Goal: Task Accomplishment & Management: Manage account settings

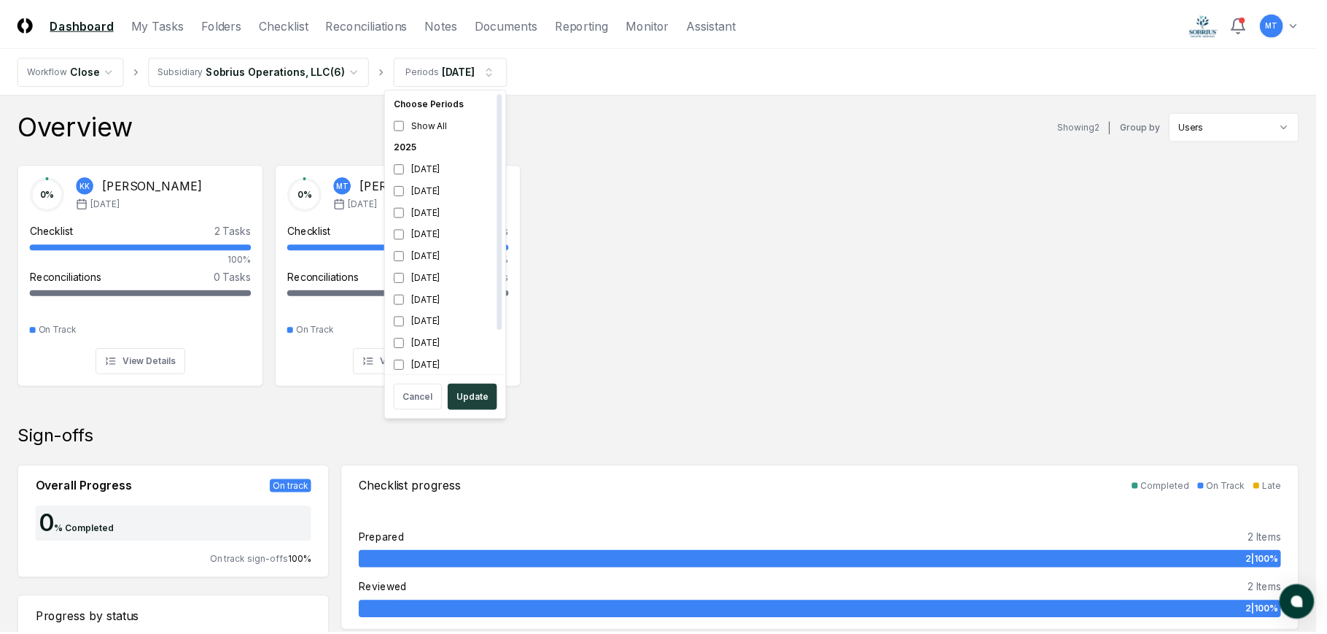
scroll to position [4, 0]
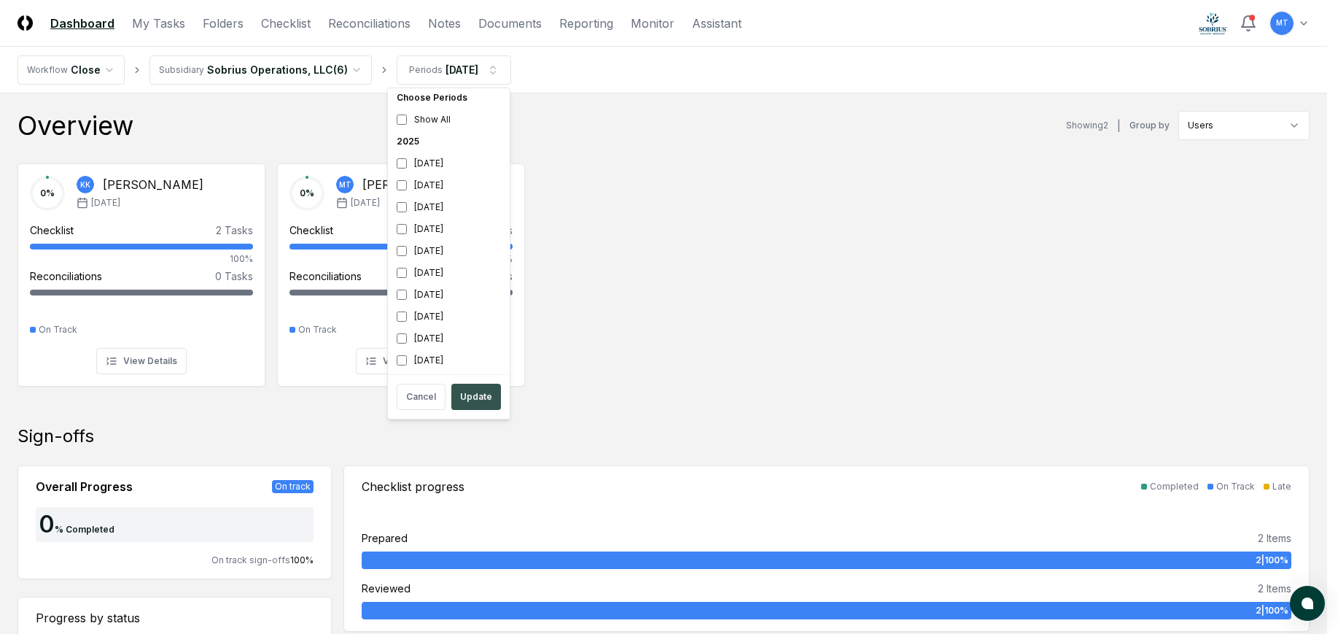
click at [490, 398] on button "Update" at bounding box center [476, 397] width 50 height 26
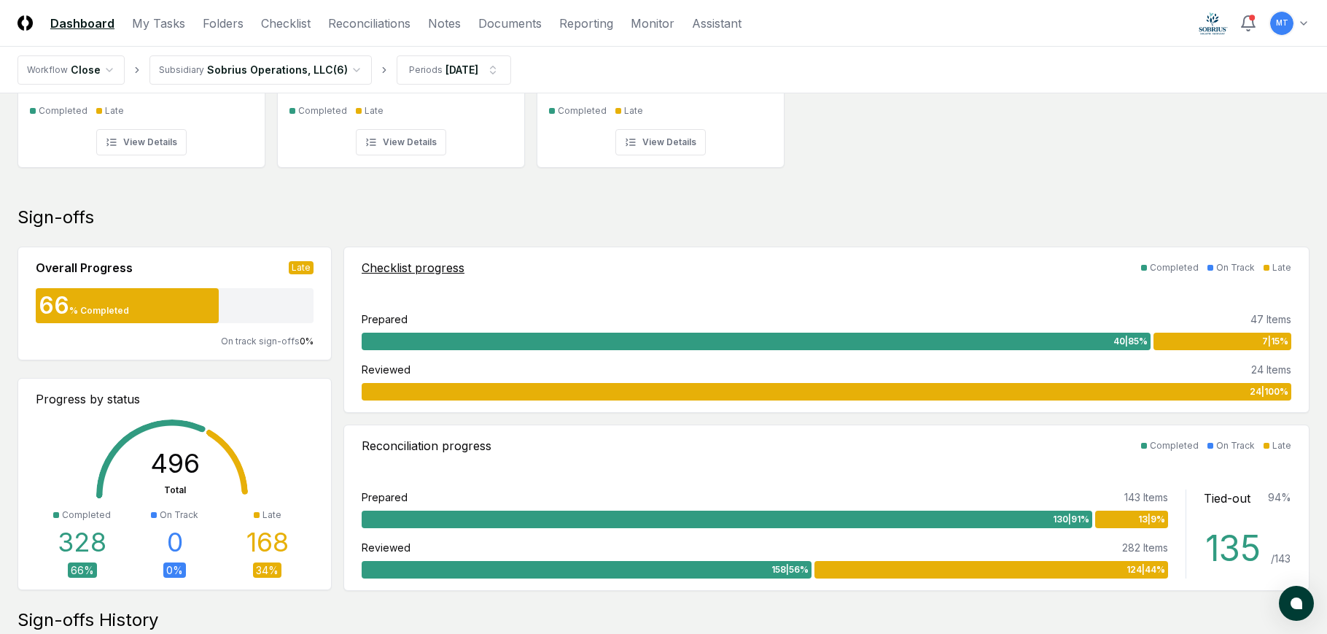
scroll to position [146, 0]
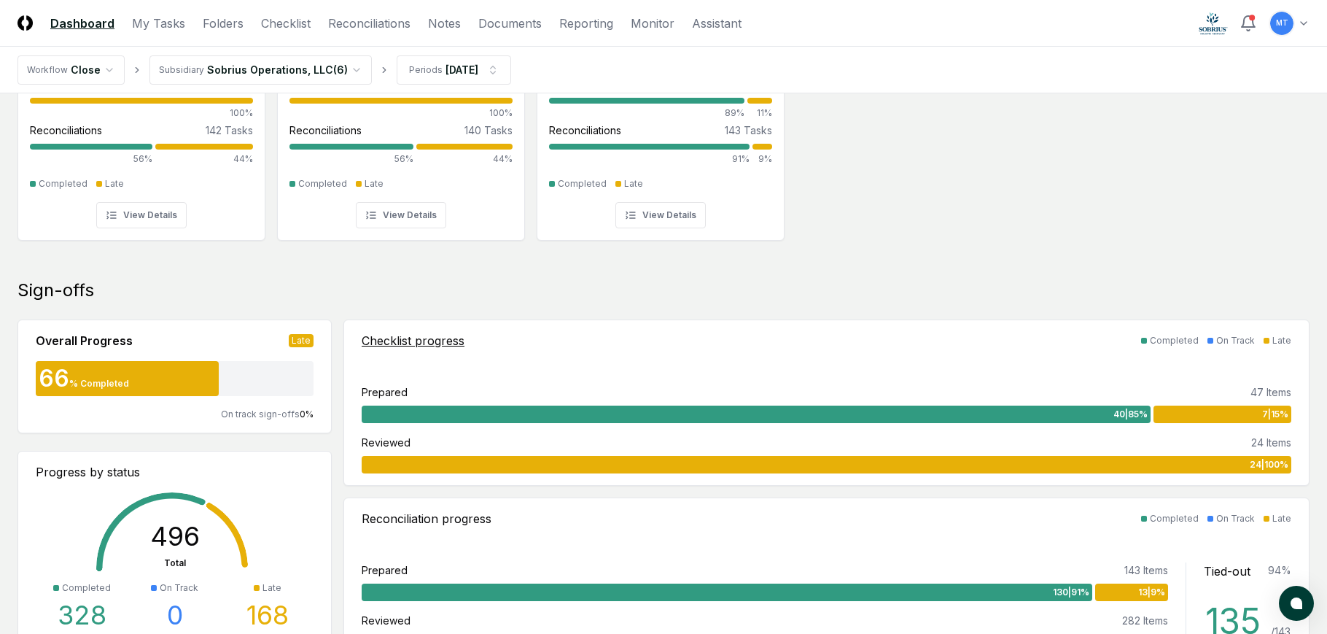
click at [1210, 413] on div "7 | 15 %" at bounding box center [1223, 415] width 138 height 18
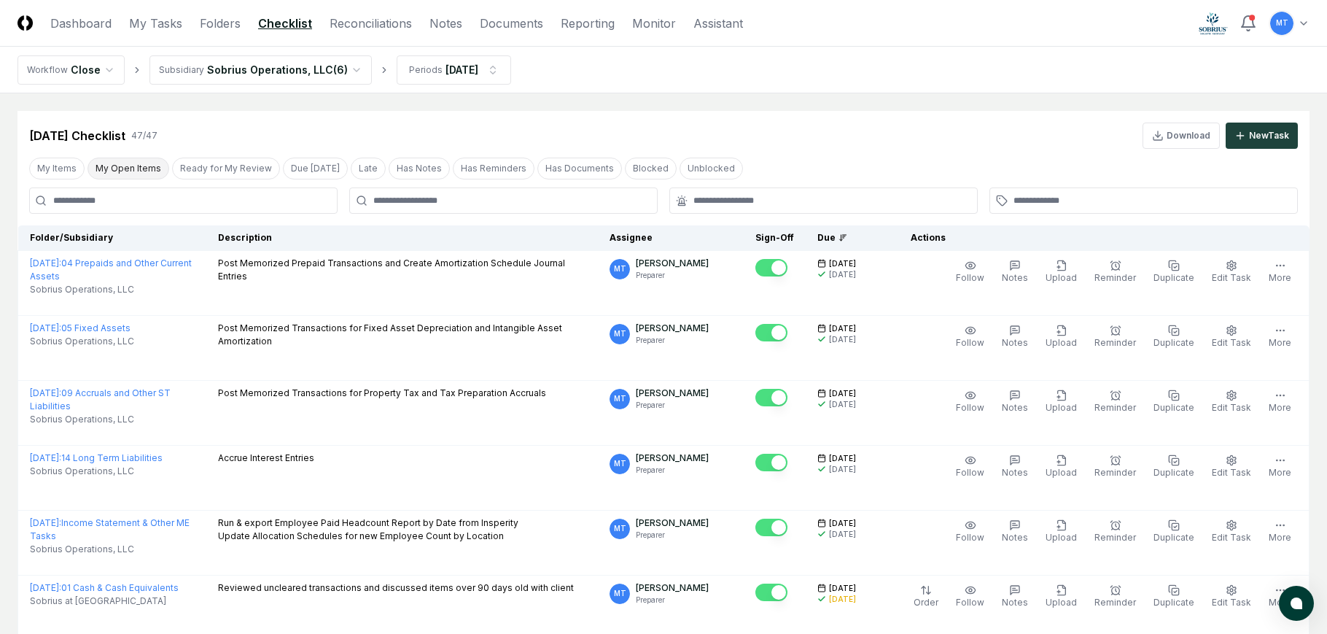
click at [138, 172] on button "My Open Items" at bounding box center [129, 169] width 82 height 22
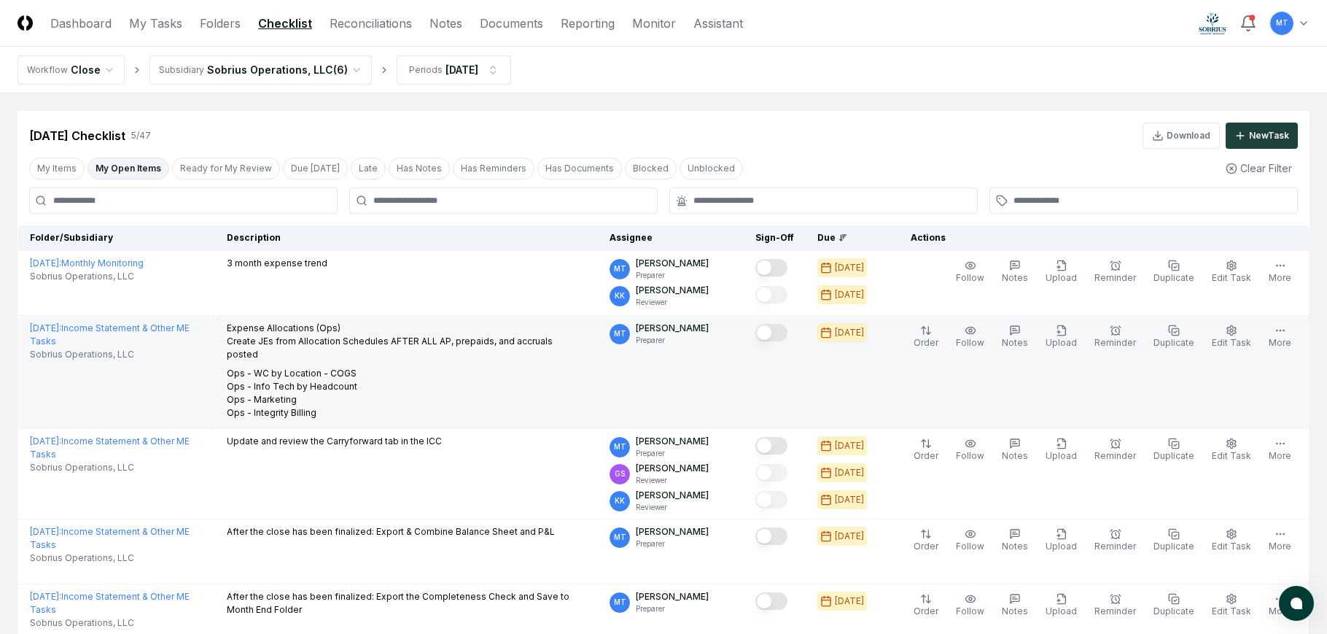
click at [788, 335] on button "Mark complete" at bounding box center [772, 333] width 32 height 18
click at [387, 19] on link "Reconciliations" at bounding box center [371, 24] width 82 height 18
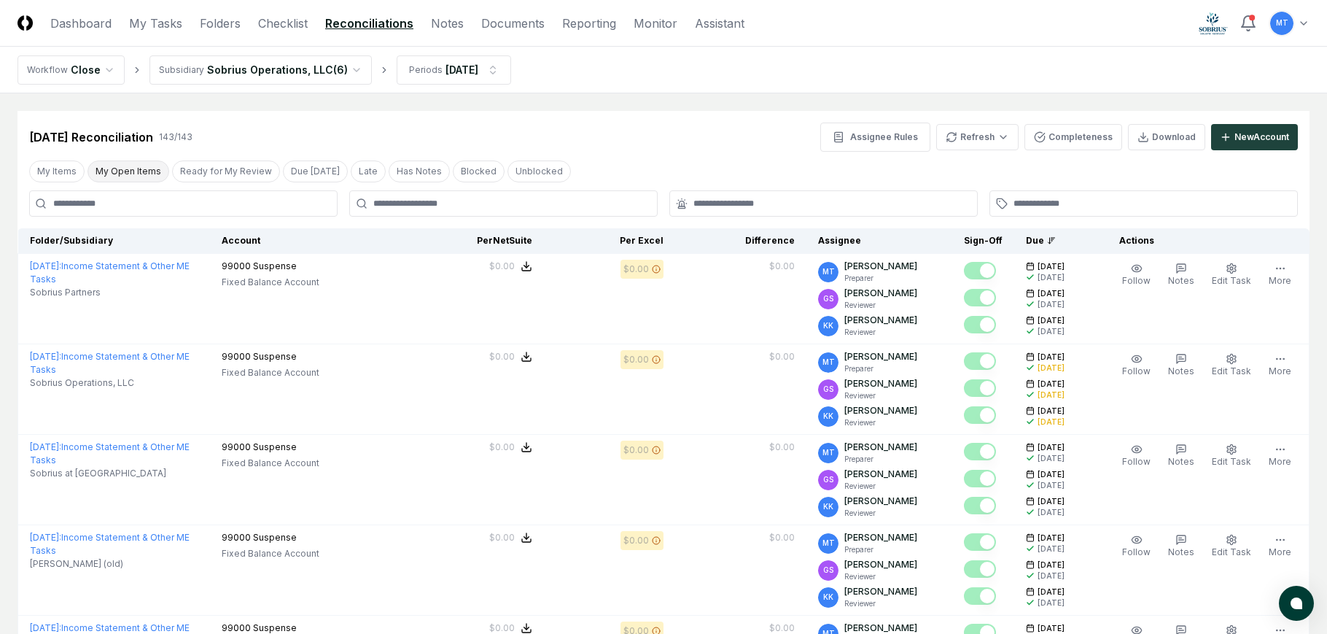
click at [147, 169] on button "My Open Items" at bounding box center [129, 171] width 82 height 22
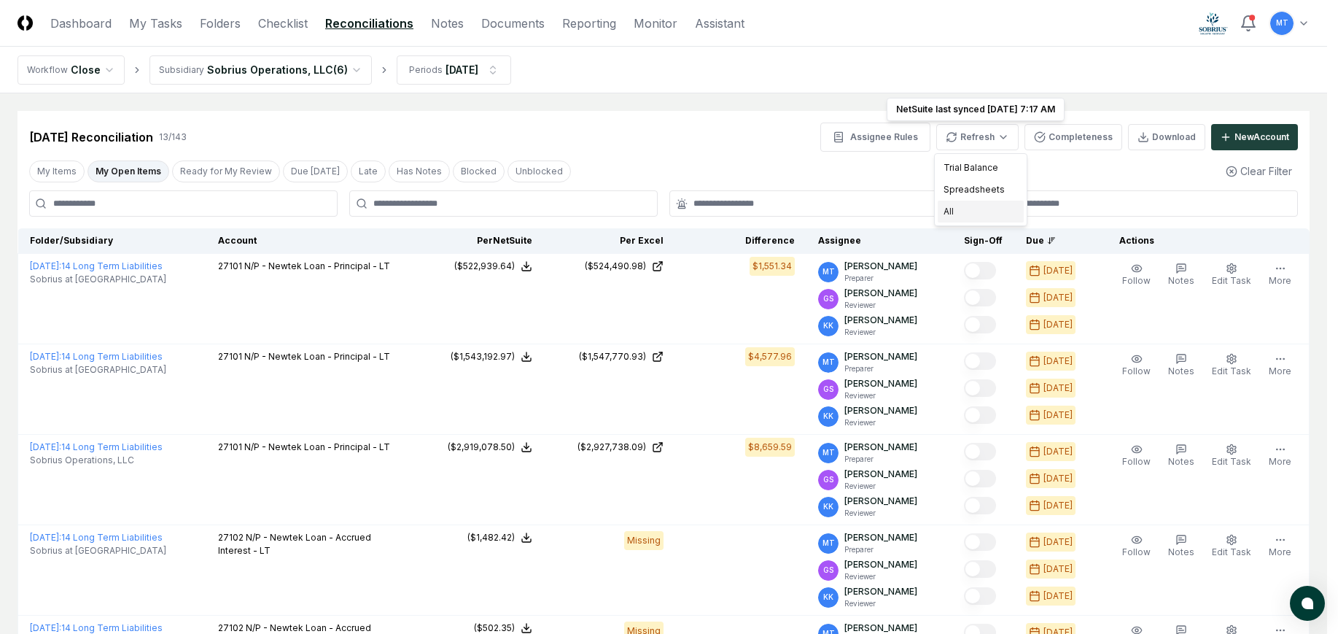
click at [985, 211] on div "All" at bounding box center [981, 212] width 86 height 22
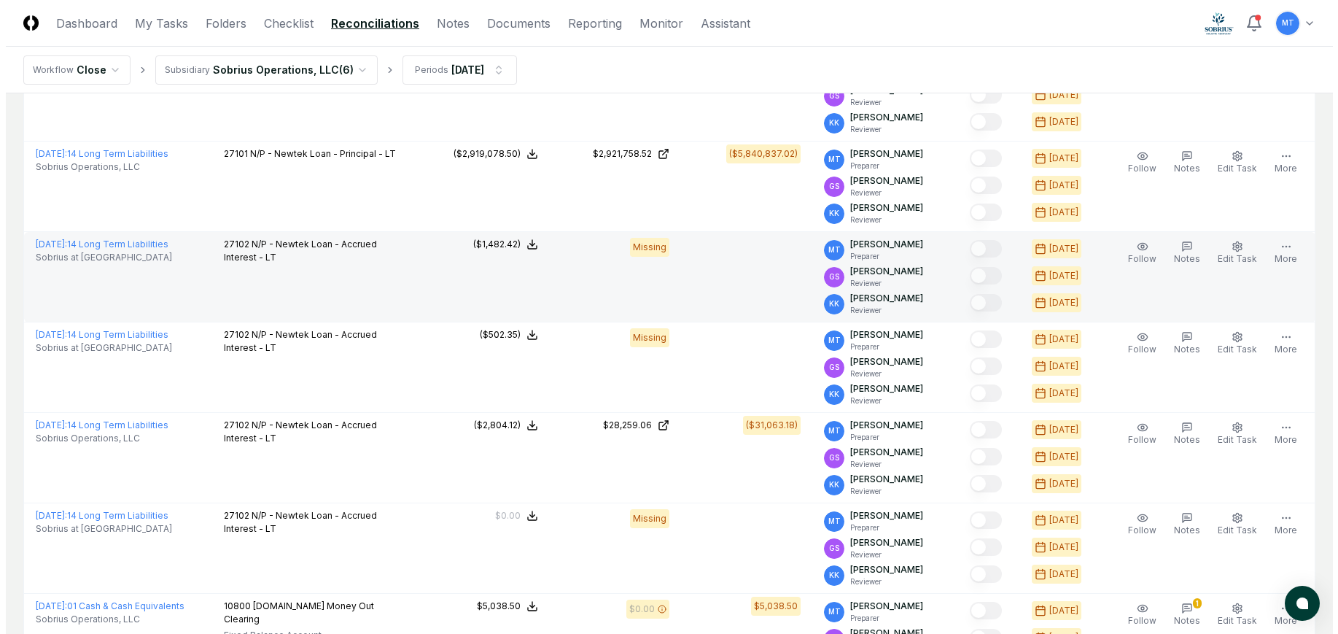
scroll to position [365, 0]
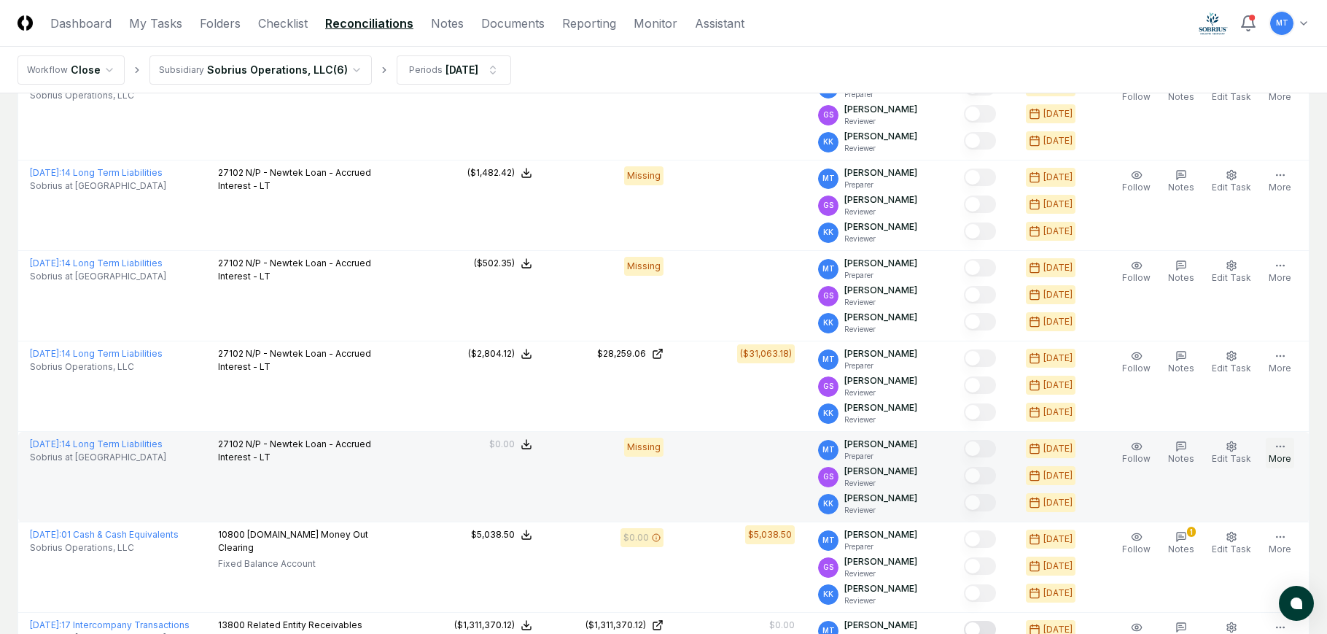
click at [1275, 453] on button "More" at bounding box center [1280, 453] width 28 height 31
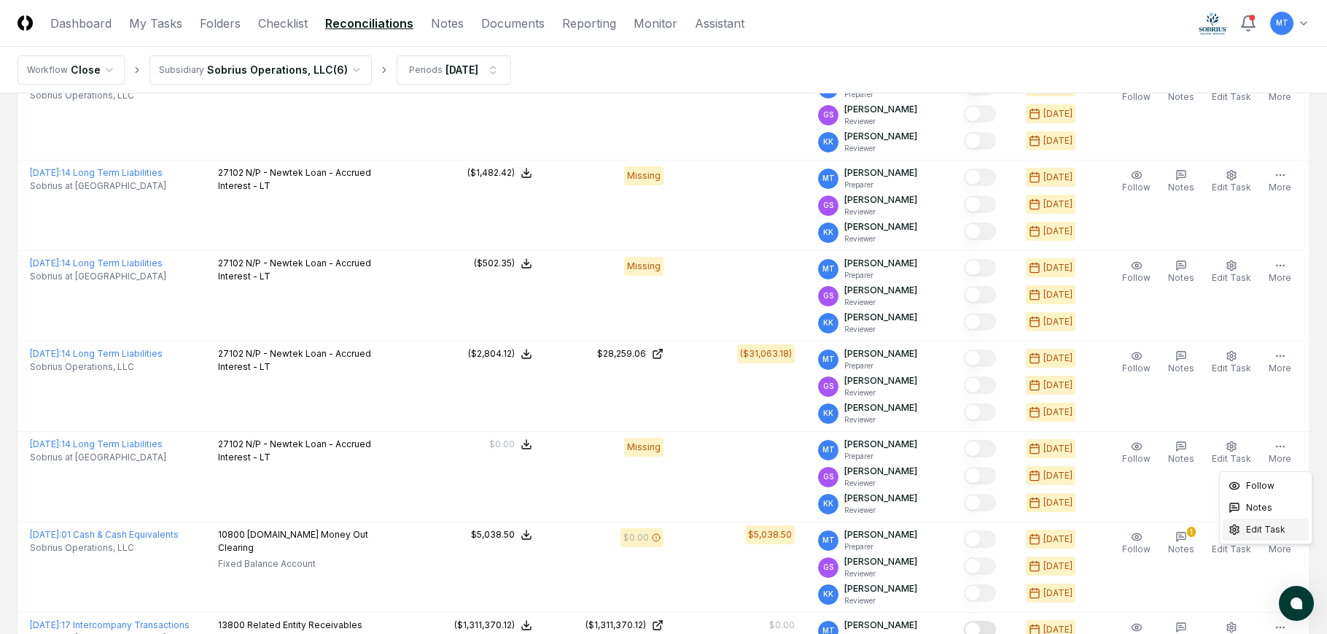
click at [1261, 532] on span "Edit Task" at bounding box center [1266, 529] width 39 height 13
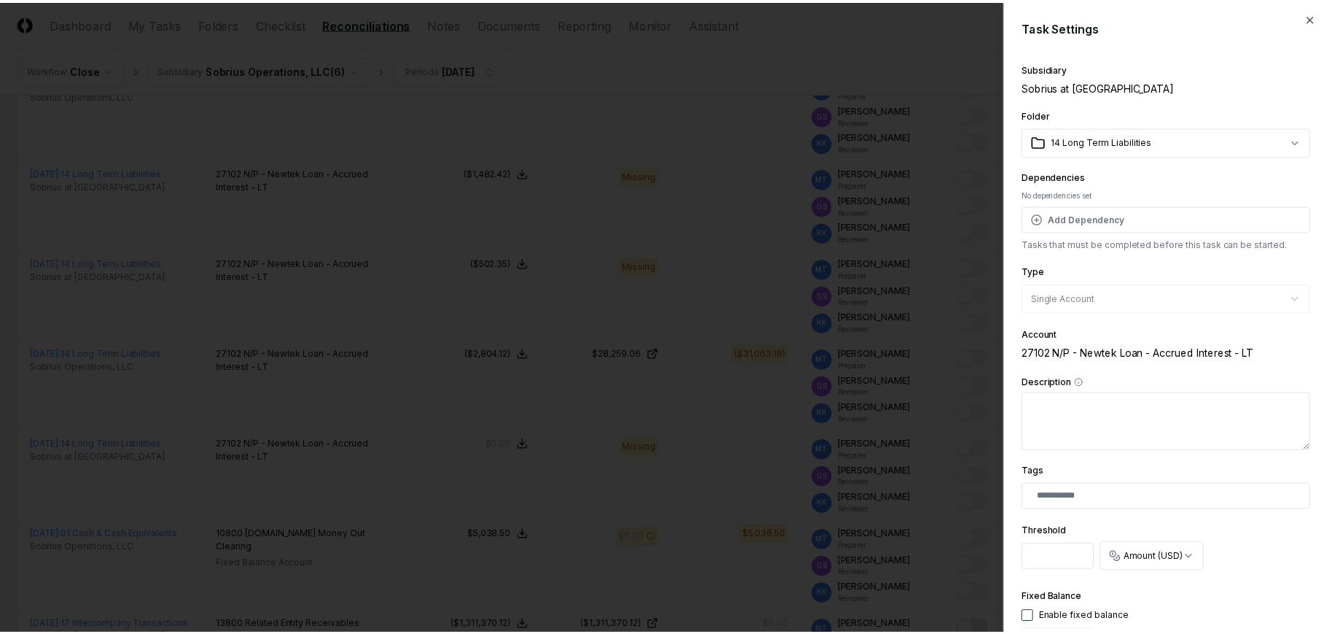
scroll to position [478, 0]
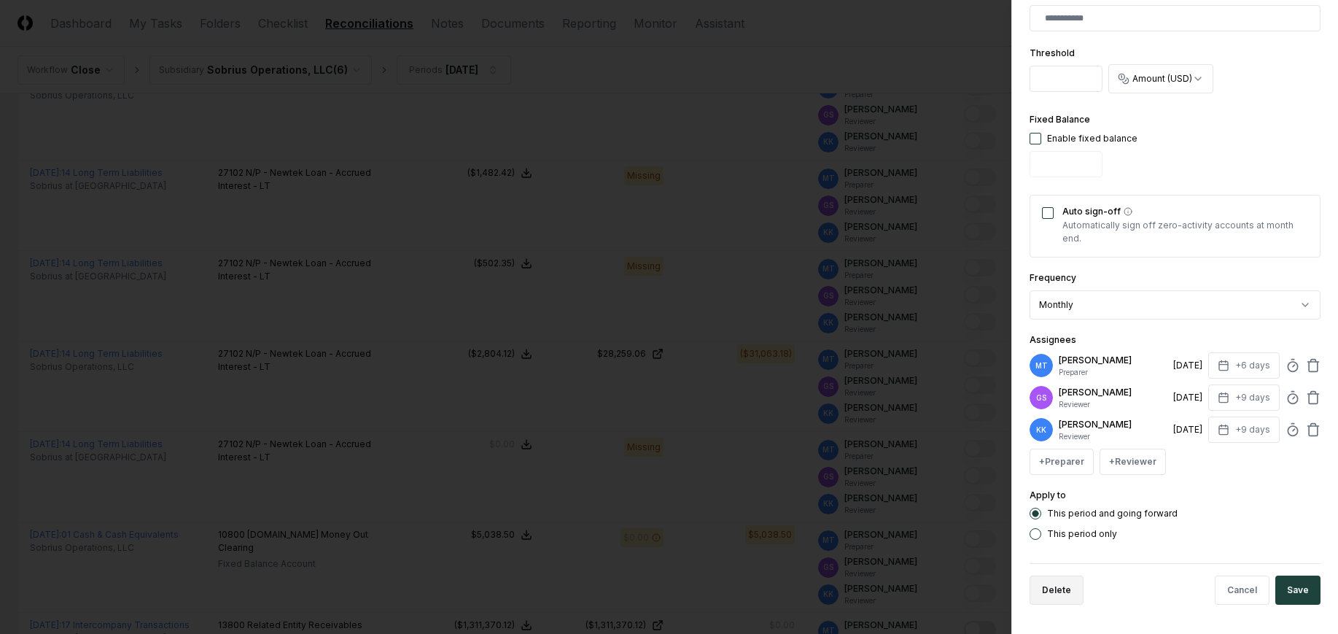
click at [1070, 592] on button "Delete" at bounding box center [1057, 589] width 54 height 29
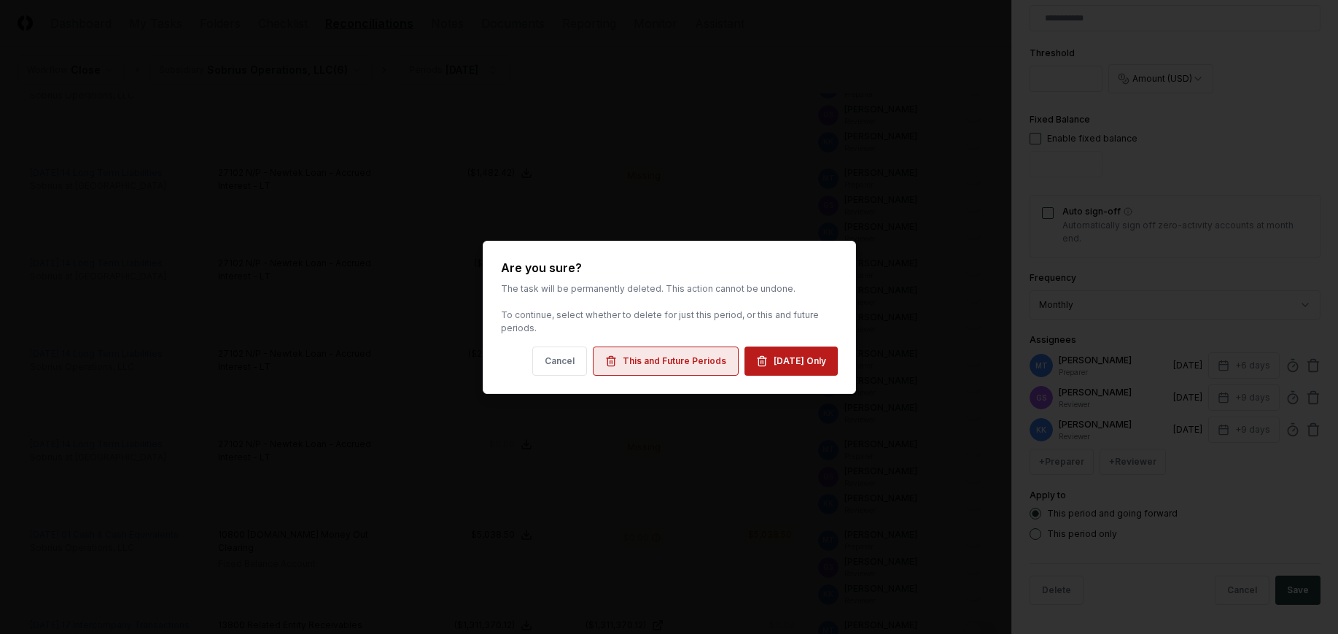
click at [677, 359] on div "This and Future Periods" at bounding box center [675, 360] width 104 height 13
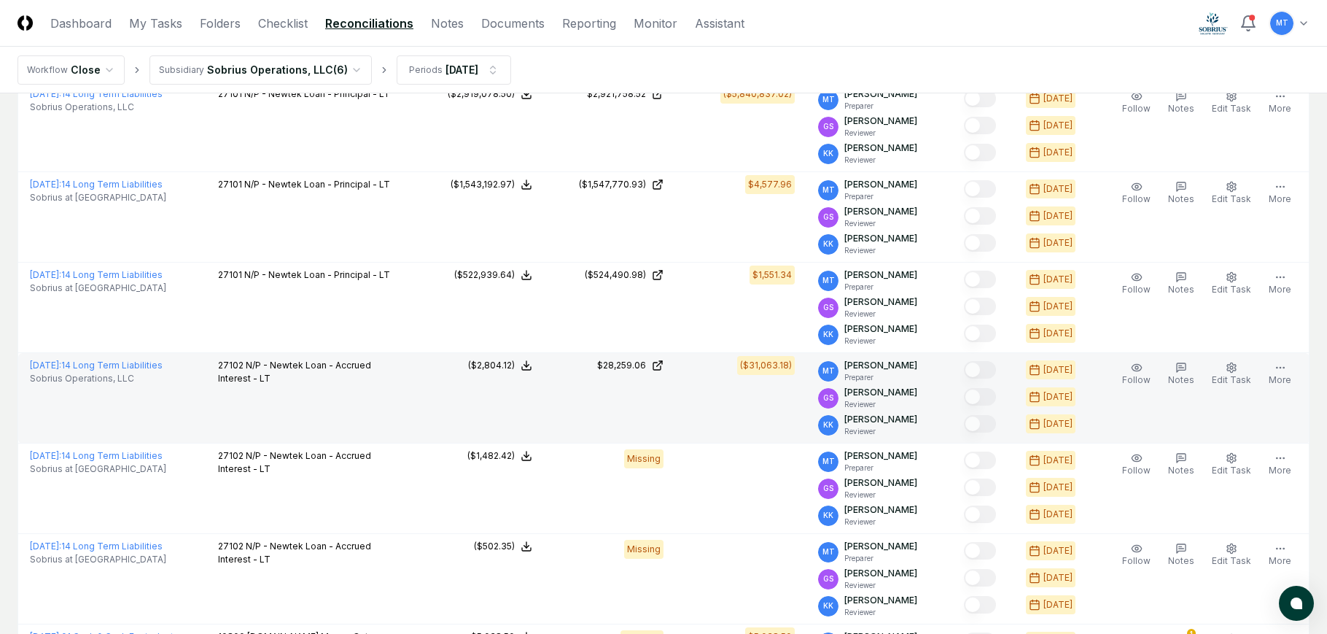
scroll to position [0, 0]
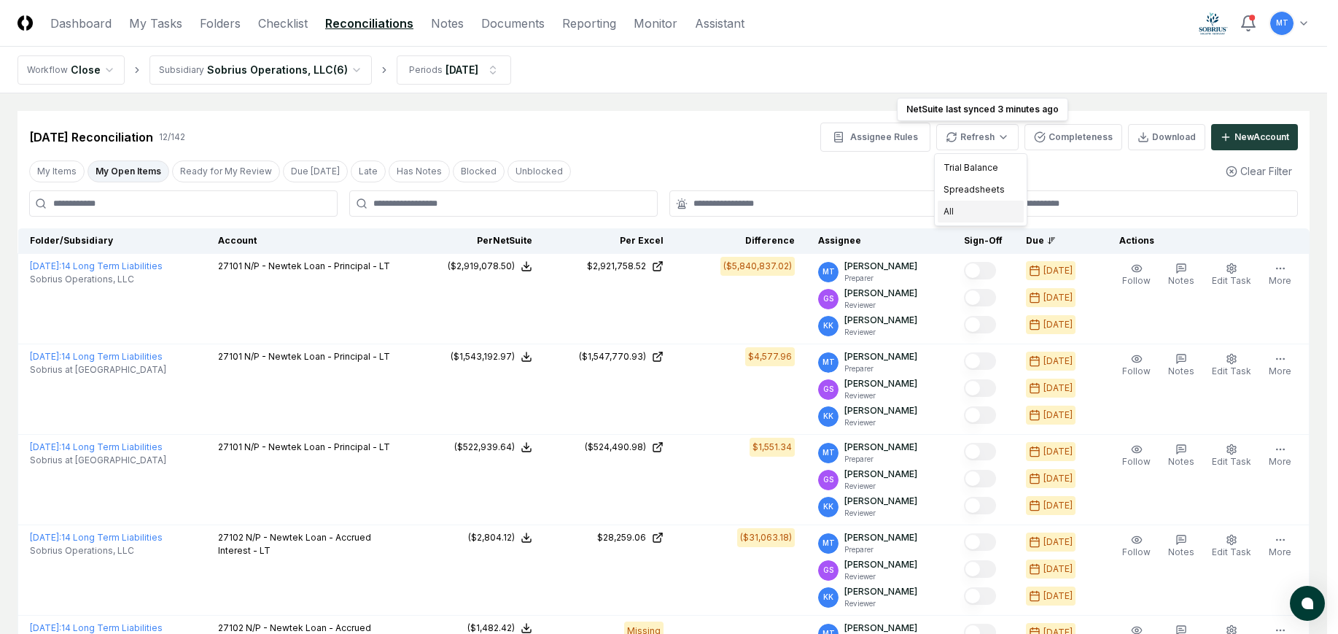
click at [974, 212] on div "All" at bounding box center [981, 212] width 86 height 22
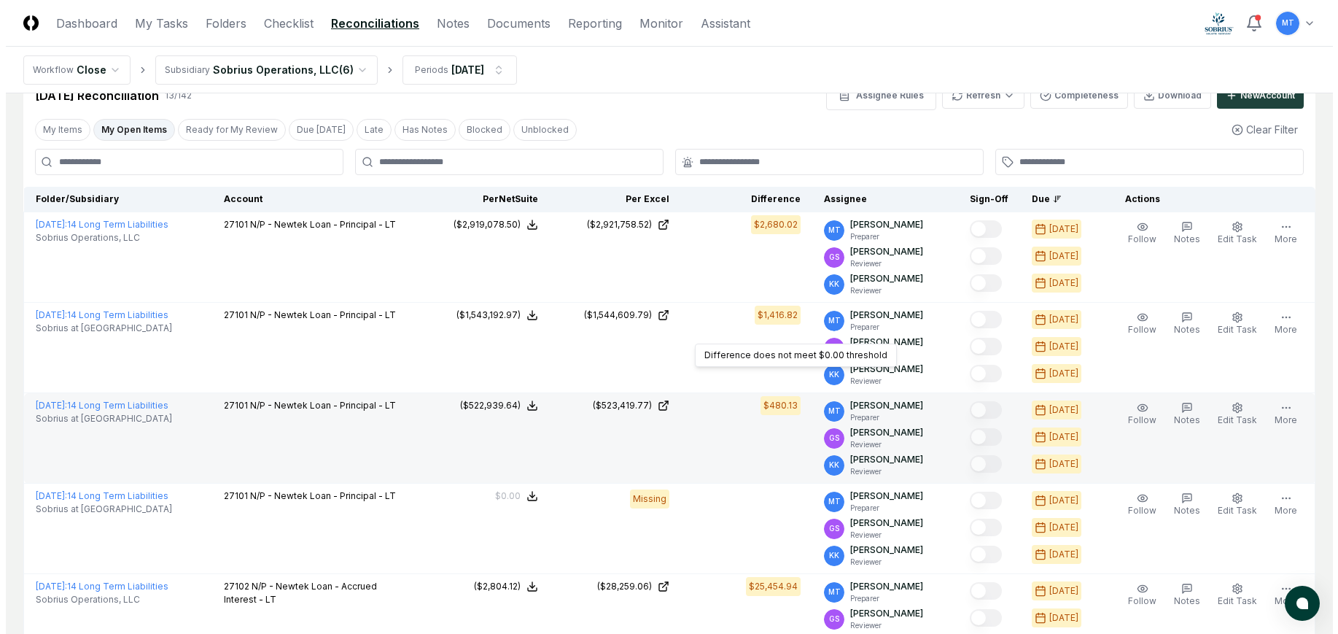
scroll to position [73, 0]
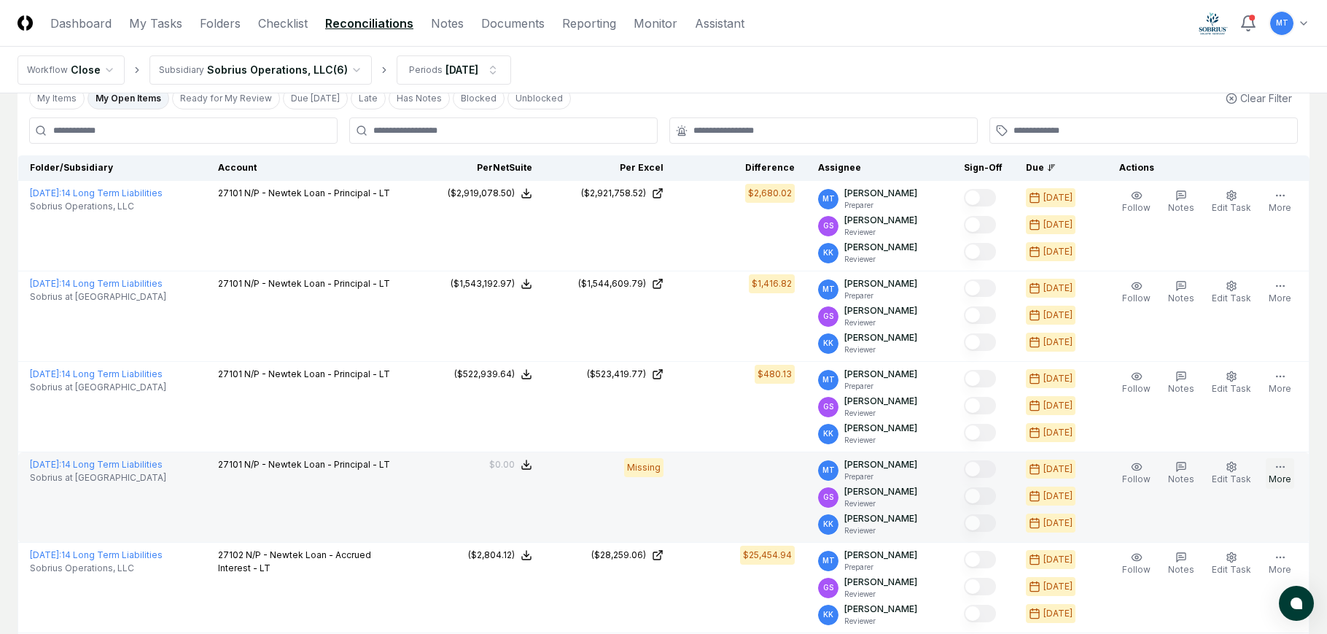
click at [1278, 476] on button "More" at bounding box center [1280, 473] width 28 height 31
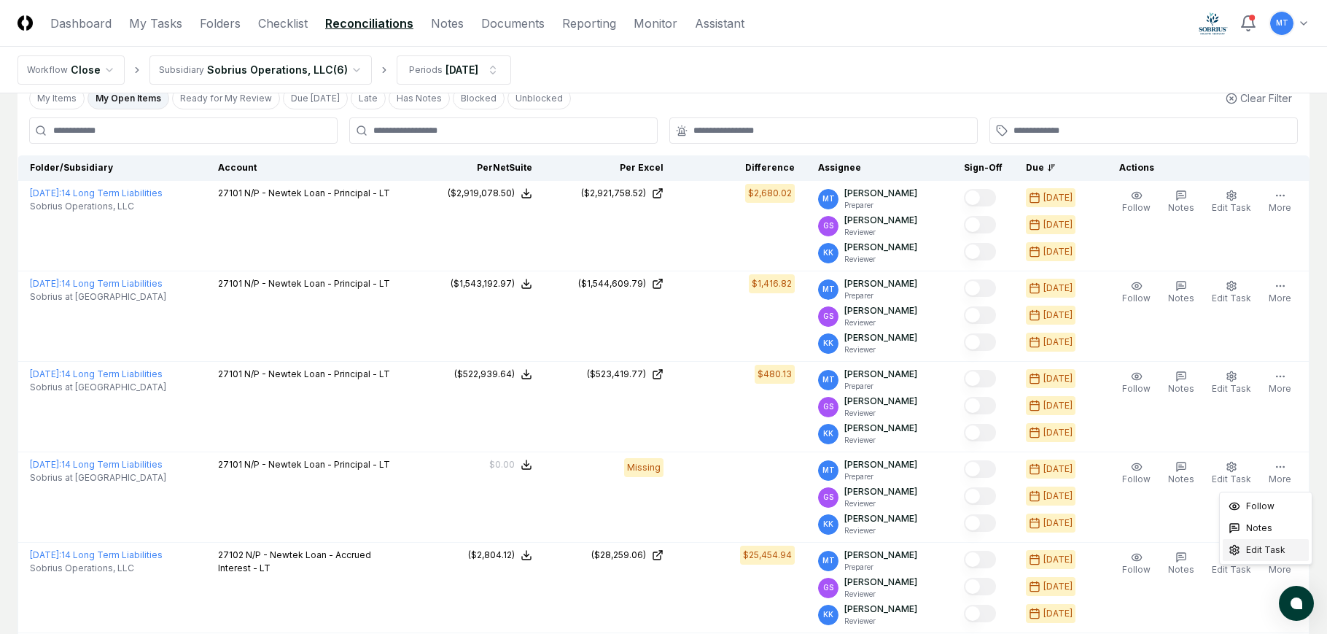
click at [1274, 549] on span "Edit Task" at bounding box center [1266, 549] width 39 height 13
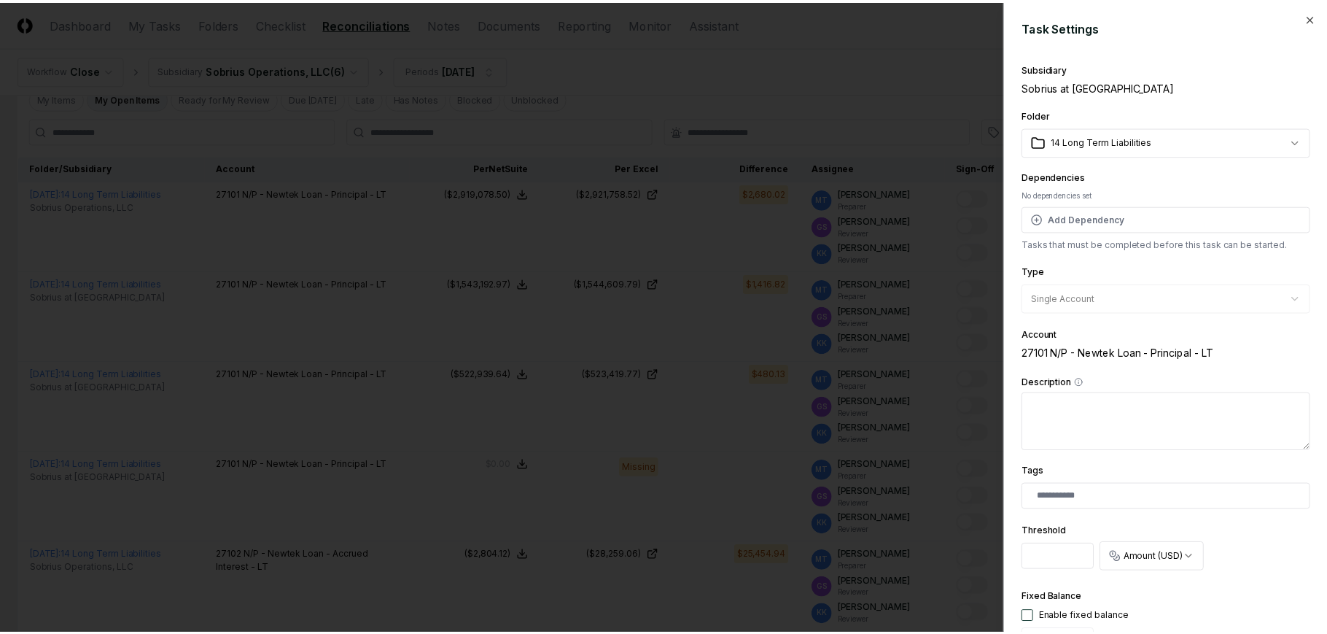
scroll to position [478, 0]
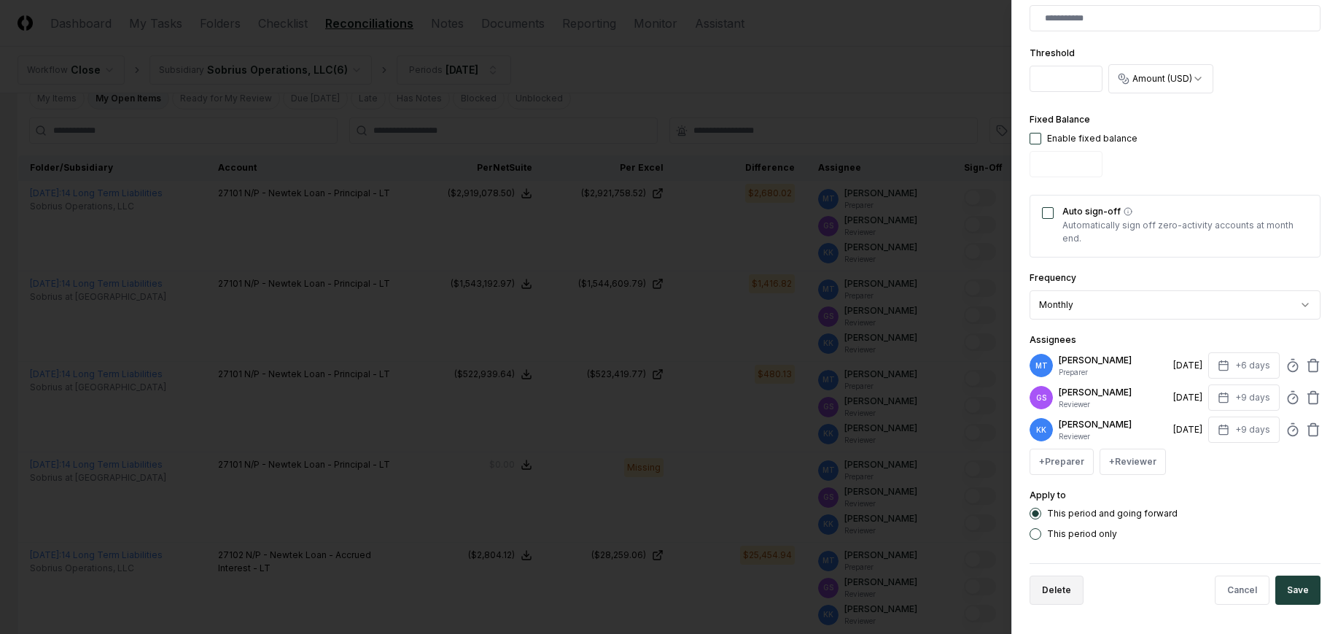
click at [1058, 599] on button "Delete" at bounding box center [1057, 589] width 54 height 29
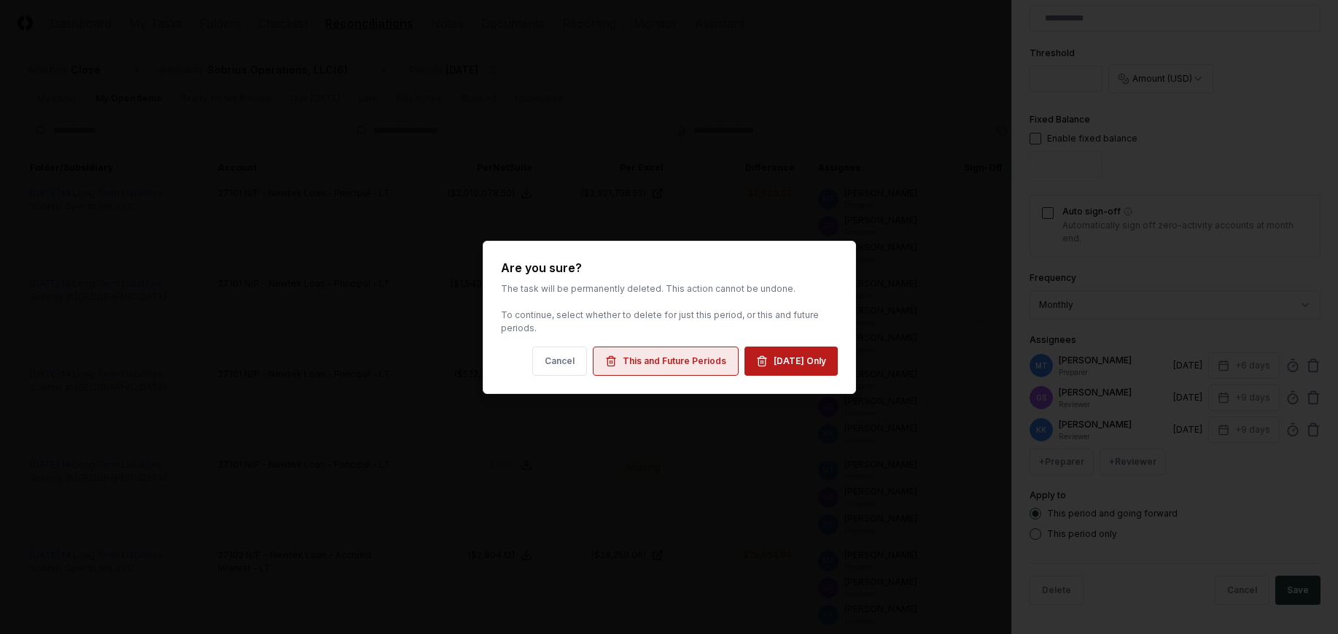
click at [644, 355] on div "This and Future Periods" at bounding box center [675, 360] width 104 height 13
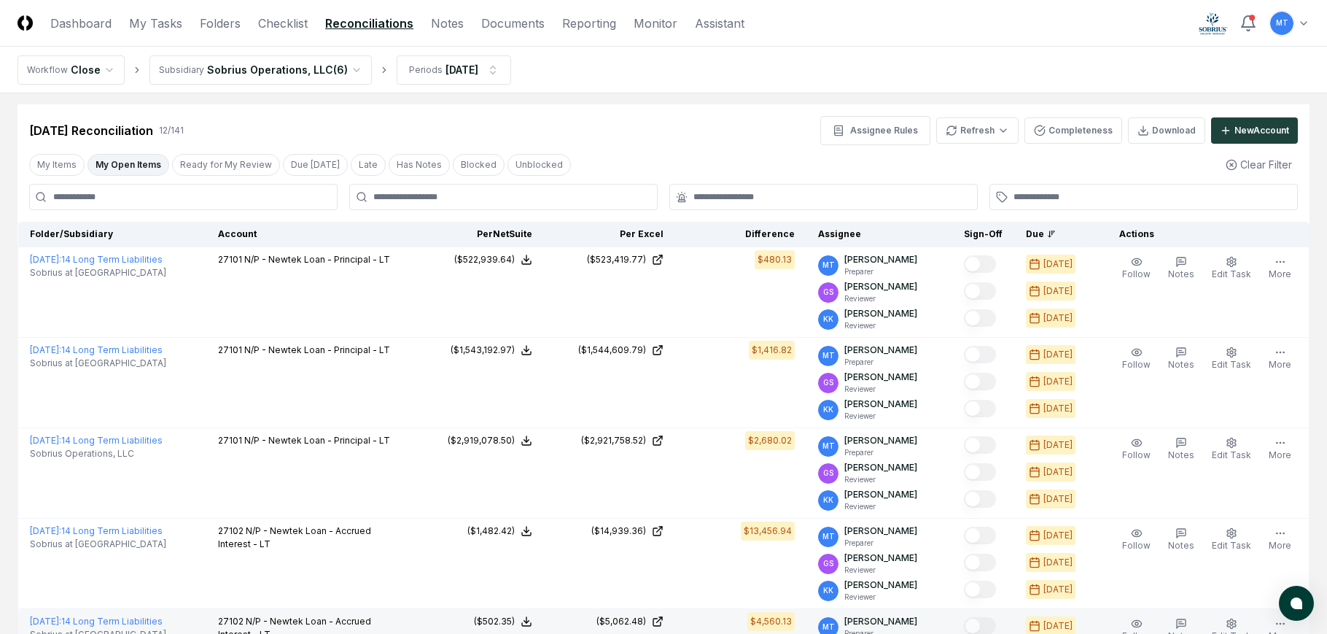
scroll to position [0, 0]
